Goal: Task Accomplishment & Management: Manage account settings

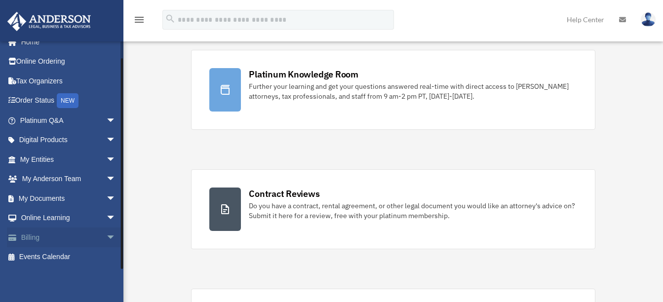
scroll to position [197, 0]
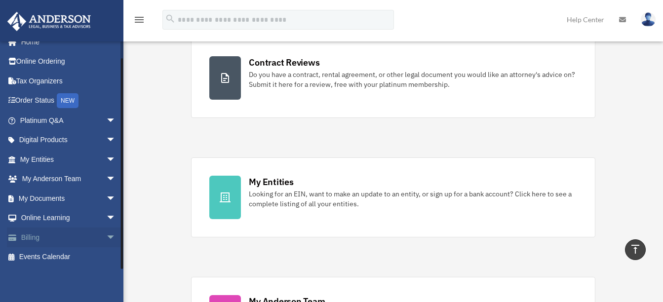
click at [106, 234] on span "arrow_drop_down" at bounding box center [116, 237] width 20 height 20
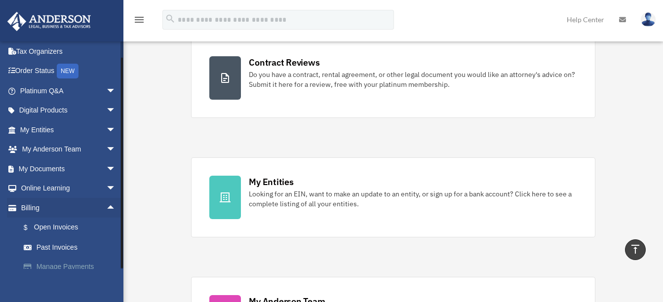
scroll to position [71, 0]
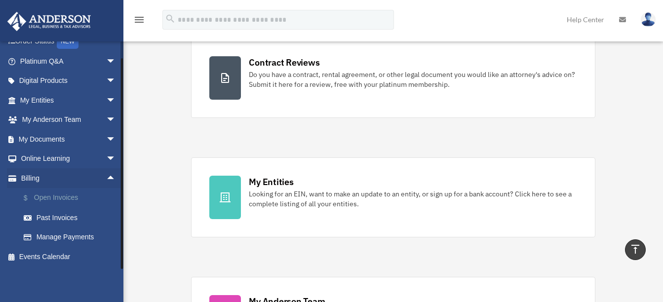
click at [64, 196] on link "$ Open Invoices" at bounding box center [72, 198] width 117 height 20
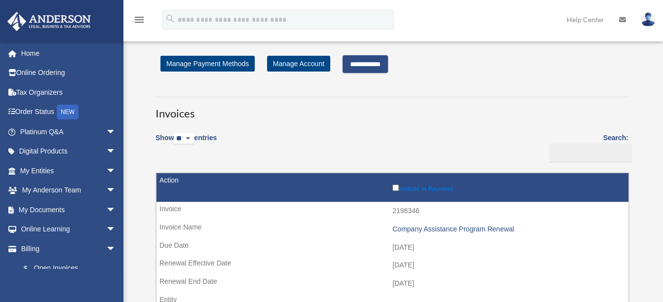
click at [377, 66] on input "**********" at bounding box center [364, 64] width 45 height 18
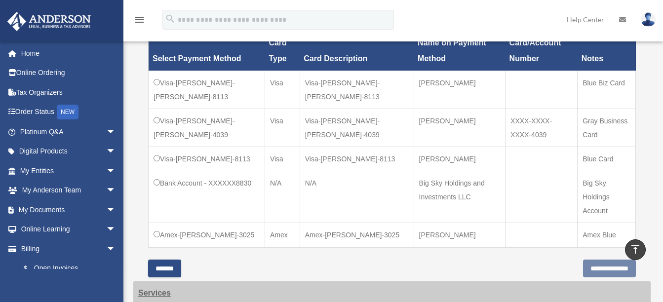
scroll to position [247, 0]
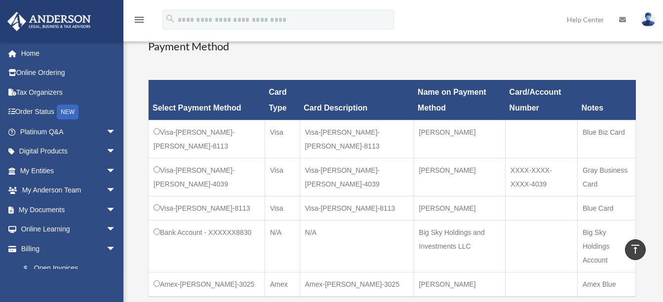
click at [340, 208] on td "Visa-[PERSON_NAME]-8113" at bounding box center [356, 208] width 114 height 24
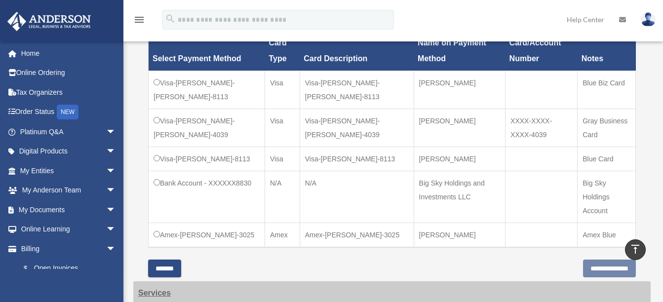
scroll to position [345, 0]
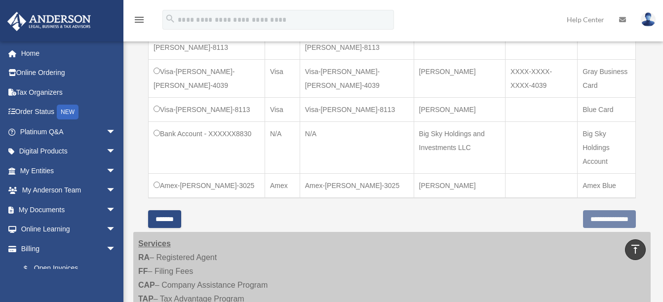
click at [172, 228] on input "*******" at bounding box center [164, 219] width 33 height 18
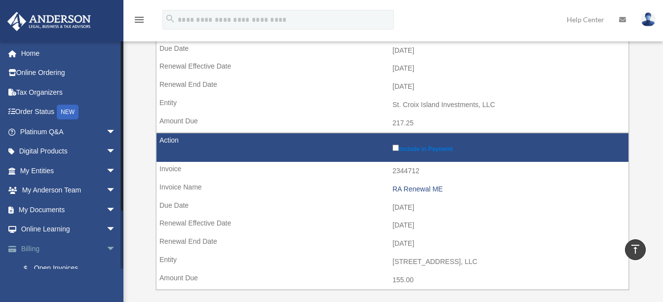
click at [35, 246] on link "Billing arrow_drop_down" at bounding box center [69, 249] width 124 height 20
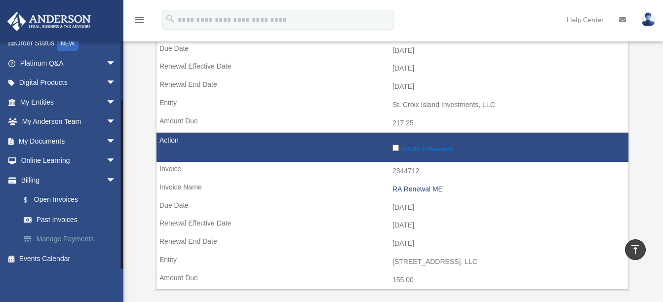
scroll to position [71, 0]
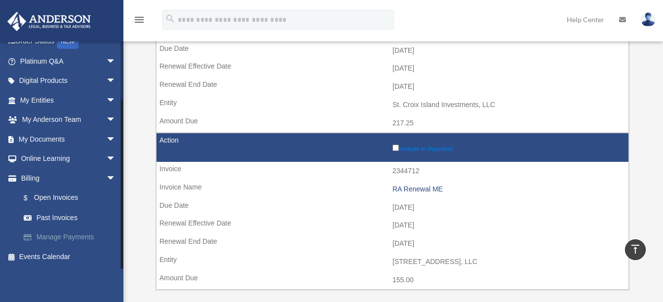
click at [51, 234] on link "Manage Payments" at bounding box center [72, 237] width 117 height 20
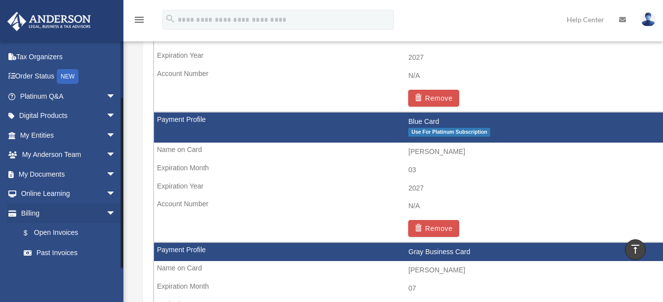
scroll to position [71, 0]
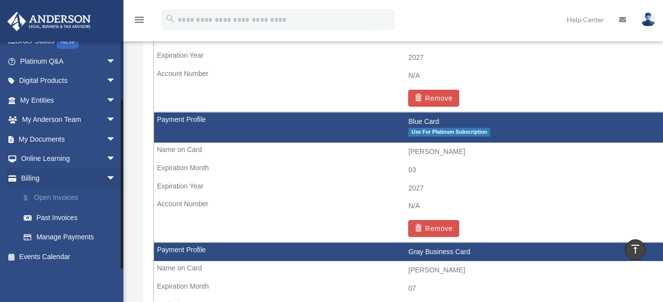
click at [73, 197] on link "$ Open Invoices" at bounding box center [72, 198] width 117 height 20
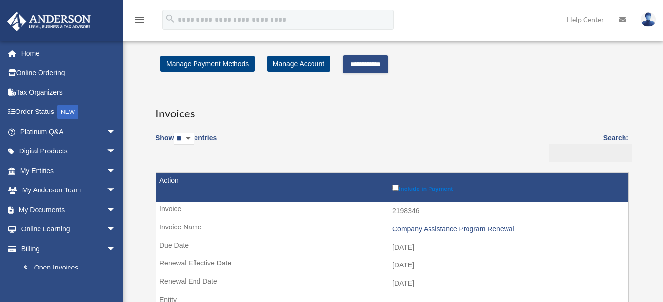
click at [366, 68] on input "**********" at bounding box center [364, 64] width 45 height 18
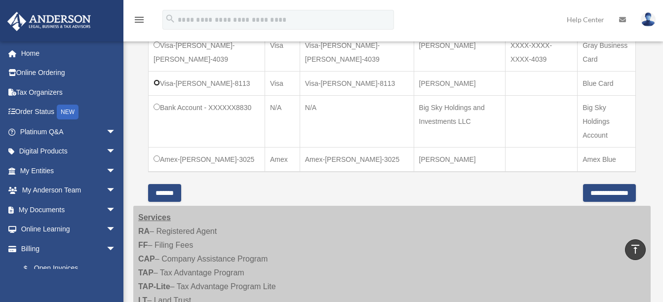
scroll to position [395, 0]
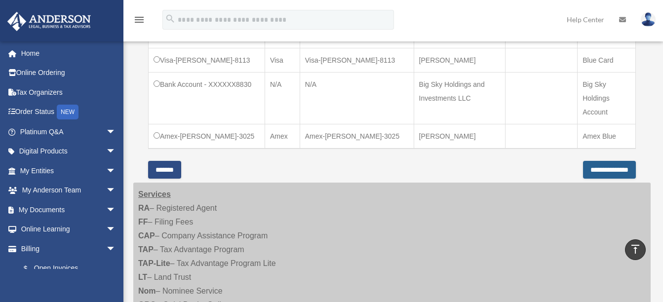
click at [601, 179] on input "**********" at bounding box center [609, 170] width 53 height 18
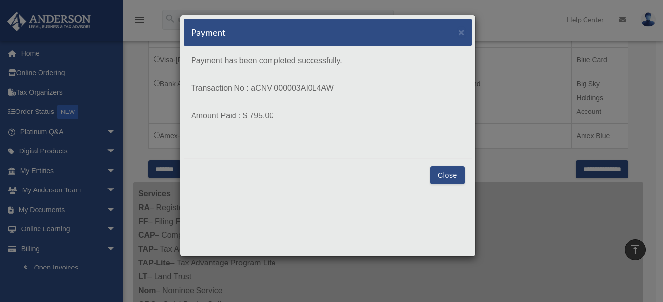
click at [447, 175] on button "Close" at bounding box center [447, 175] width 34 height 18
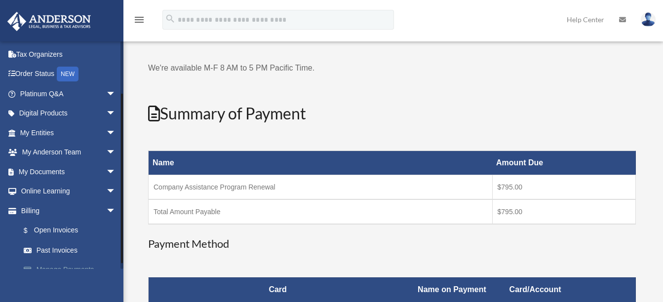
scroll to position [71, 0]
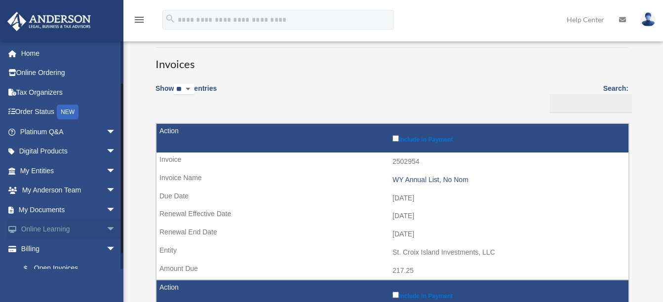
scroll to position [71, 0]
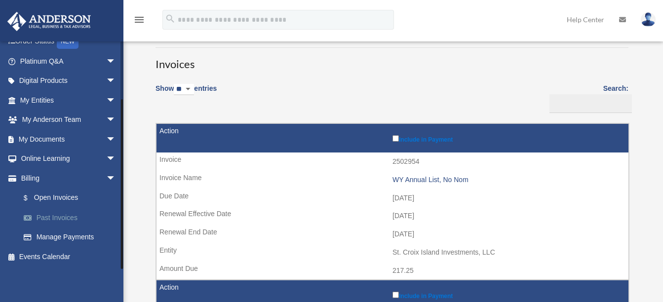
click at [57, 215] on link "Past Invoices" at bounding box center [72, 218] width 117 height 20
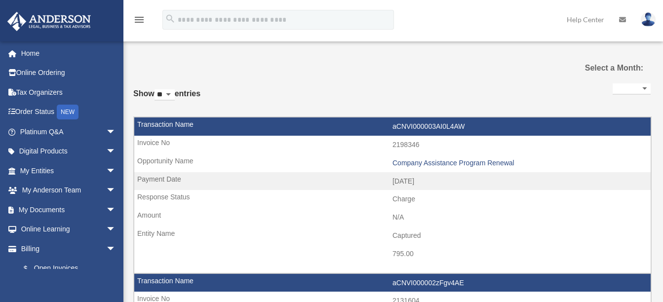
select select
click at [267, 145] on td "2198346" at bounding box center [392, 145] width 516 height 19
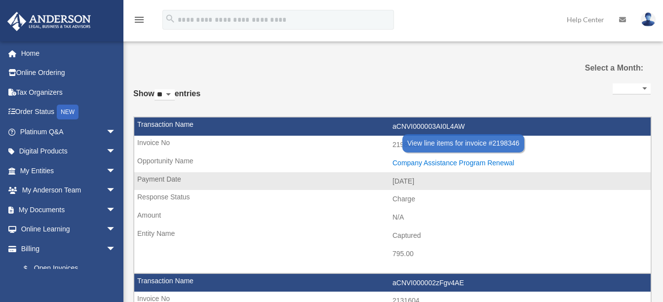
click at [467, 161] on div "Company Assistance Program Renewal" at bounding box center [518, 163] width 253 height 8
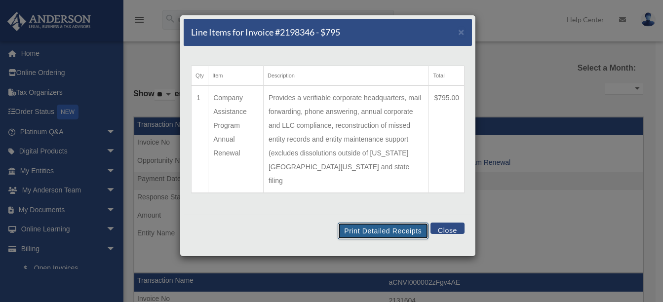
click at [388, 223] on button "Print Detailed Receipts" at bounding box center [382, 231] width 90 height 17
click at [445, 223] on button "Close" at bounding box center [447, 228] width 34 height 11
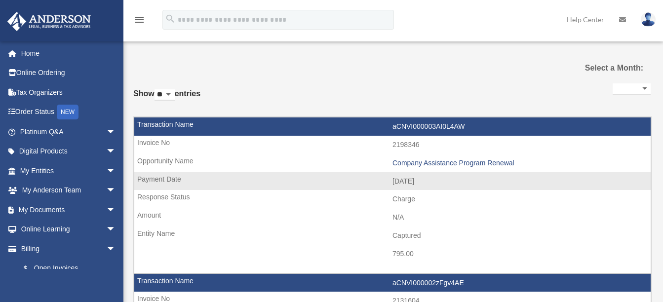
click at [176, 123] on td "aCNVI000003AI0L4AW" at bounding box center [392, 126] width 516 height 19
click at [277, 178] on td "2025-10-05" at bounding box center [392, 181] width 516 height 19
click at [178, 123] on td "aCNVI000003AI0L4AW" at bounding box center [392, 126] width 516 height 19
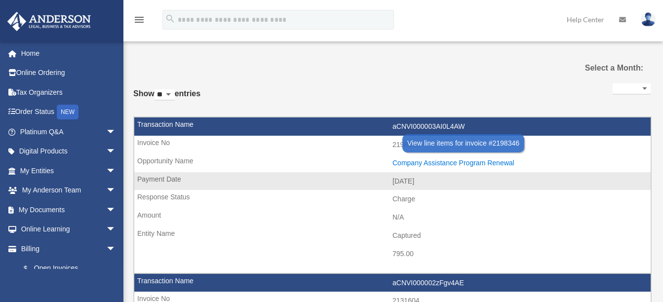
click at [439, 162] on div "Company Assistance Program Renewal" at bounding box center [518, 163] width 253 height 8
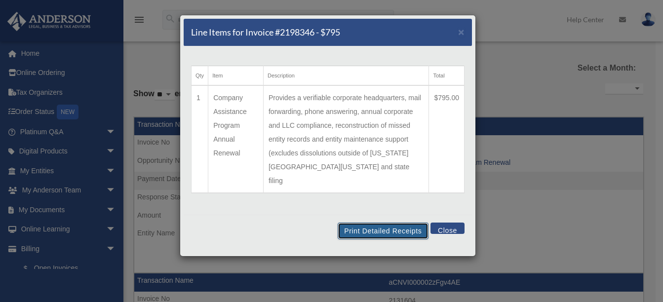
click at [385, 223] on button "Print Detailed Receipts" at bounding box center [382, 231] width 90 height 17
click at [450, 223] on button "Close" at bounding box center [447, 228] width 34 height 11
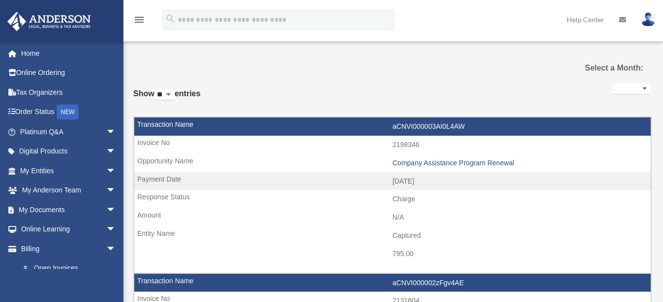
click at [643, 21] on img at bounding box center [647, 19] width 15 height 14
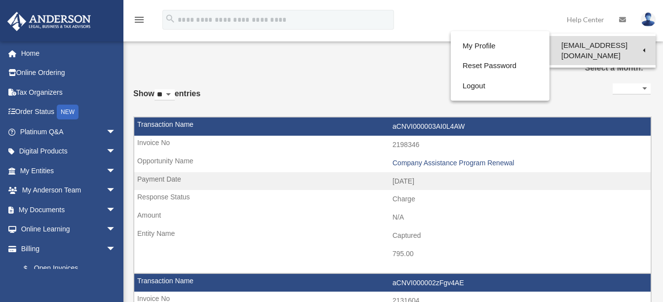
click at [610, 42] on link "[EMAIL_ADDRESS][DOMAIN_NAME]" at bounding box center [602, 50] width 106 height 29
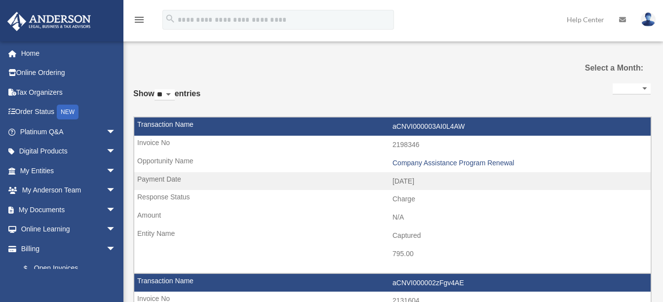
click at [646, 15] on img at bounding box center [647, 19] width 15 height 14
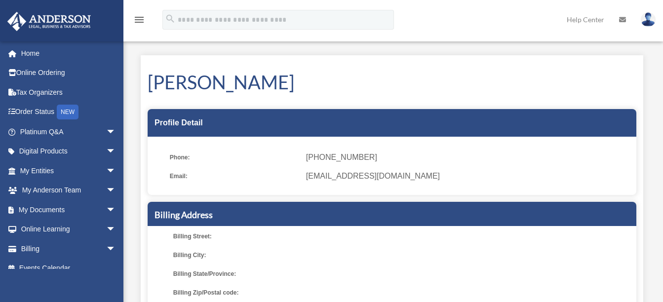
click at [645, 24] on img at bounding box center [647, 19] width 15 height 14
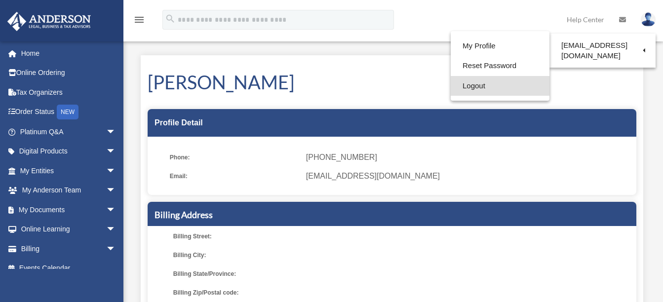
click at [483, 85] on link "Logout" at bounding box center [499, 86] width 99 height 20
